Goal: Task Accomplishment & Management: Complete application form

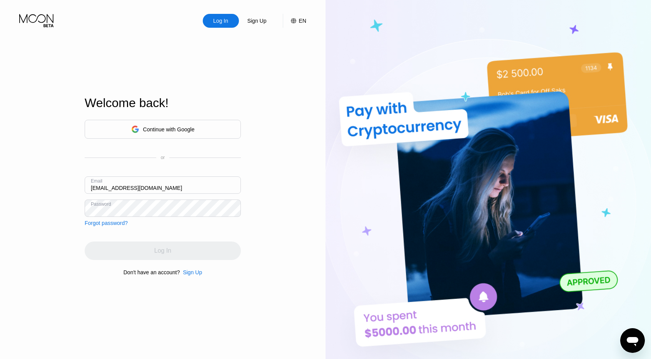
click at [62, 215] on div "Log In Sign Up EN Language Select an item Save Welcome back! Continue with Goog…" at bounding box center [162, 197] width 325 height 394
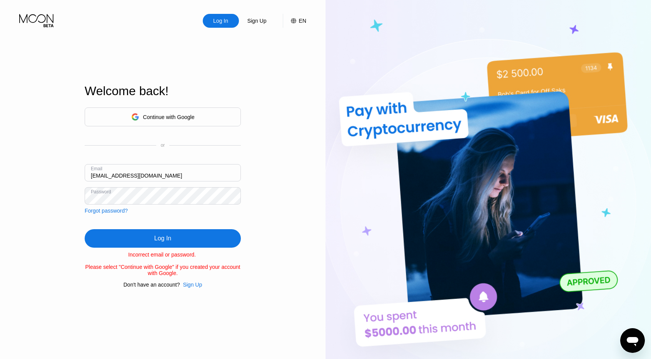
click at [195, 286] on div "Sign Up" at bounding box center [192, 284] width 19 height 6
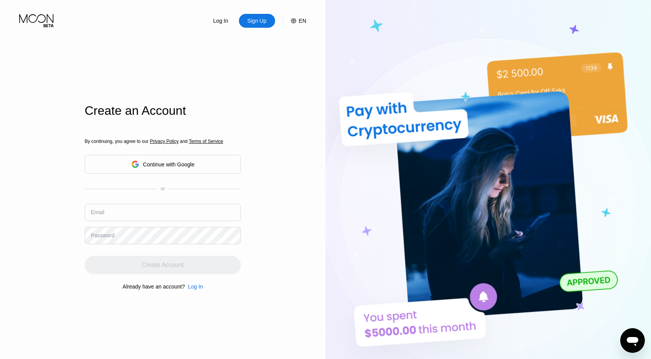
click at [172, 205] on input "text" at bounding box center [163, 211] width 156 height 17
paste input "[EMAIL_ADDRESS][DOMAIN_NAME]"
type input "[EMAIL_ADDRESS][DOMAIN_NAME]"
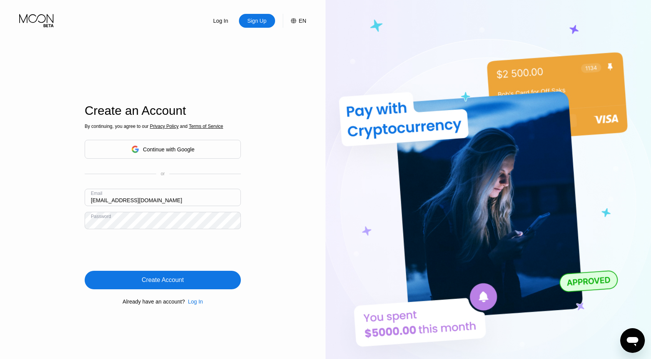
click at [213, 280] on div "Create Account" at bounding box center [163, 279] width 156 height 18
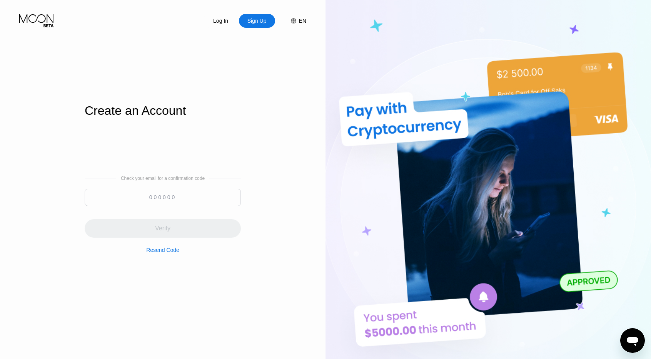
click at [199, 196] on input at bounding box center [163, 196] width 156 height 17
paste input "531843"
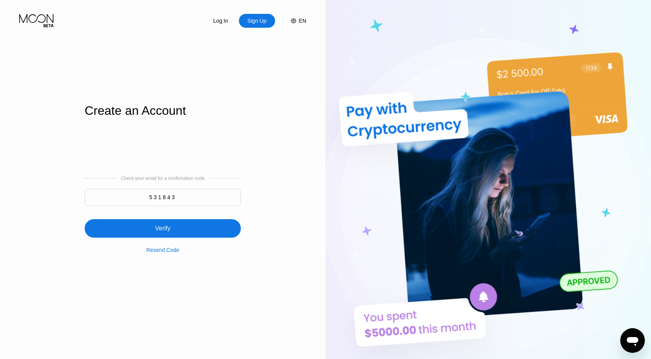
type input "531843"
click at [174, 230] on div "Verify" at bounding box center [163, 228] width 156 height 18
